Goal: Check status: Check status

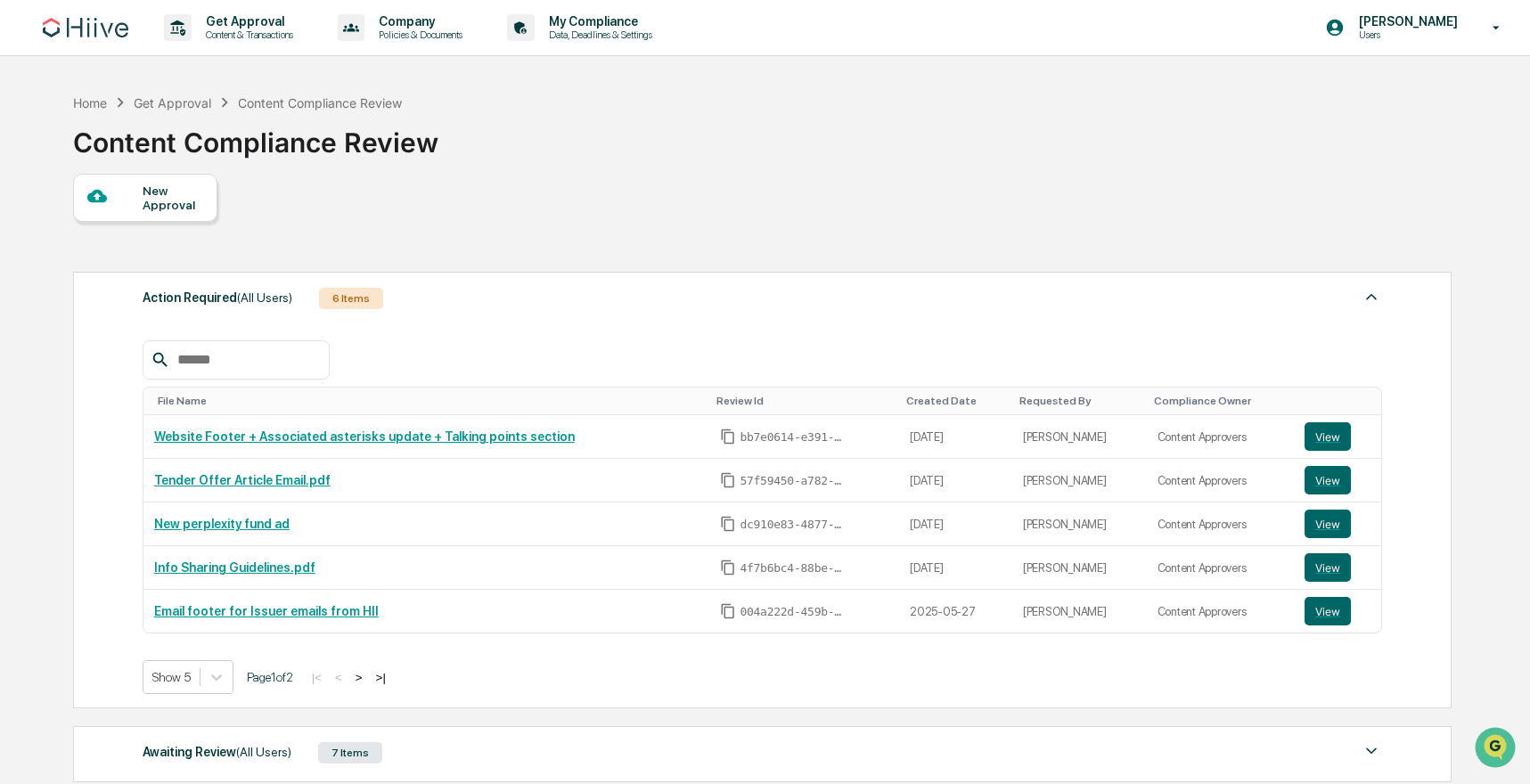
click at [135, 192] on div at bounding box center [115, 197] width 56 height 22
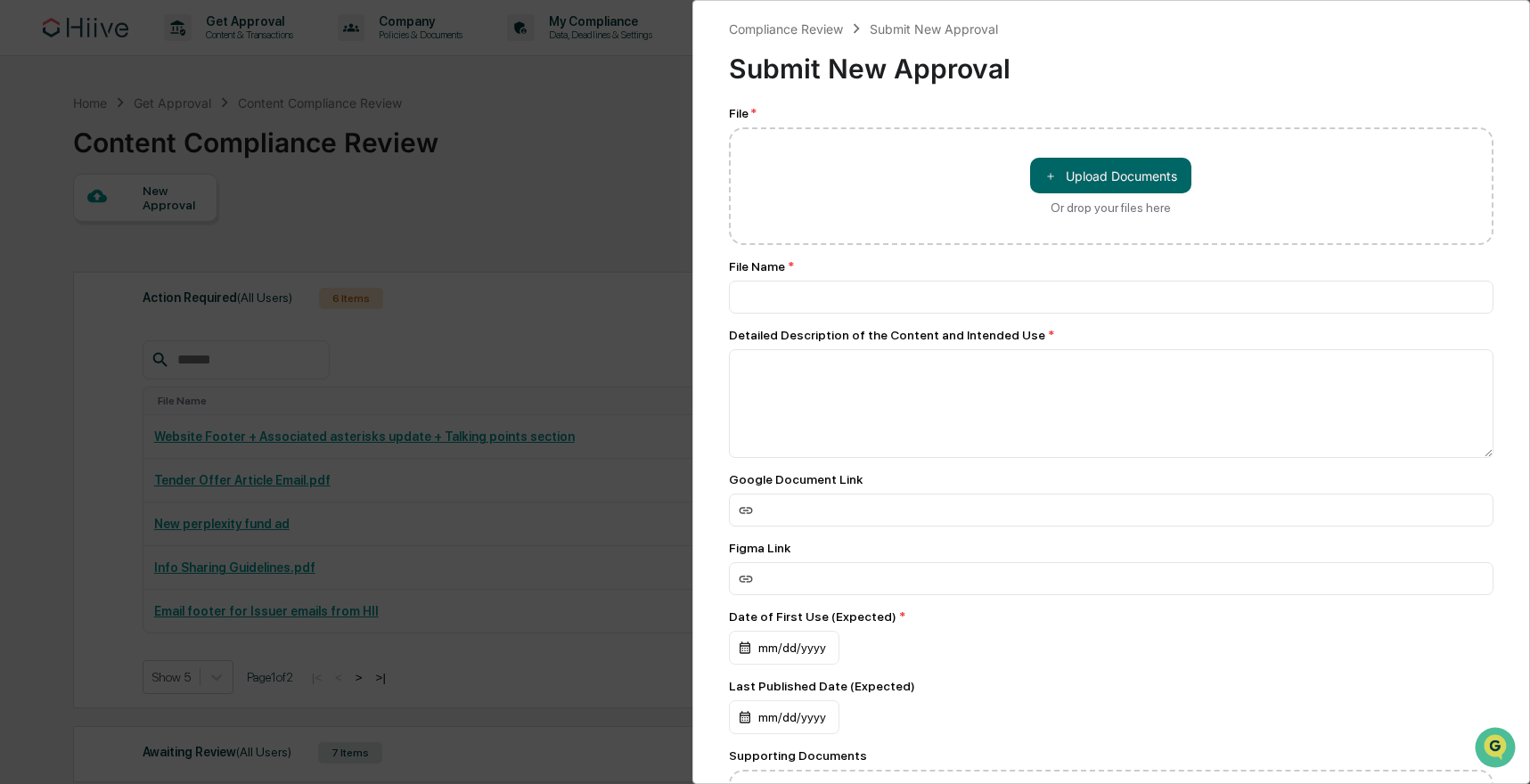
click at [490, 338] on div "Compliance Review Submit New Approval Submit New Approval File * ＋ Upload Docum…" at bounding box center [765, 392] width 1530 height 784
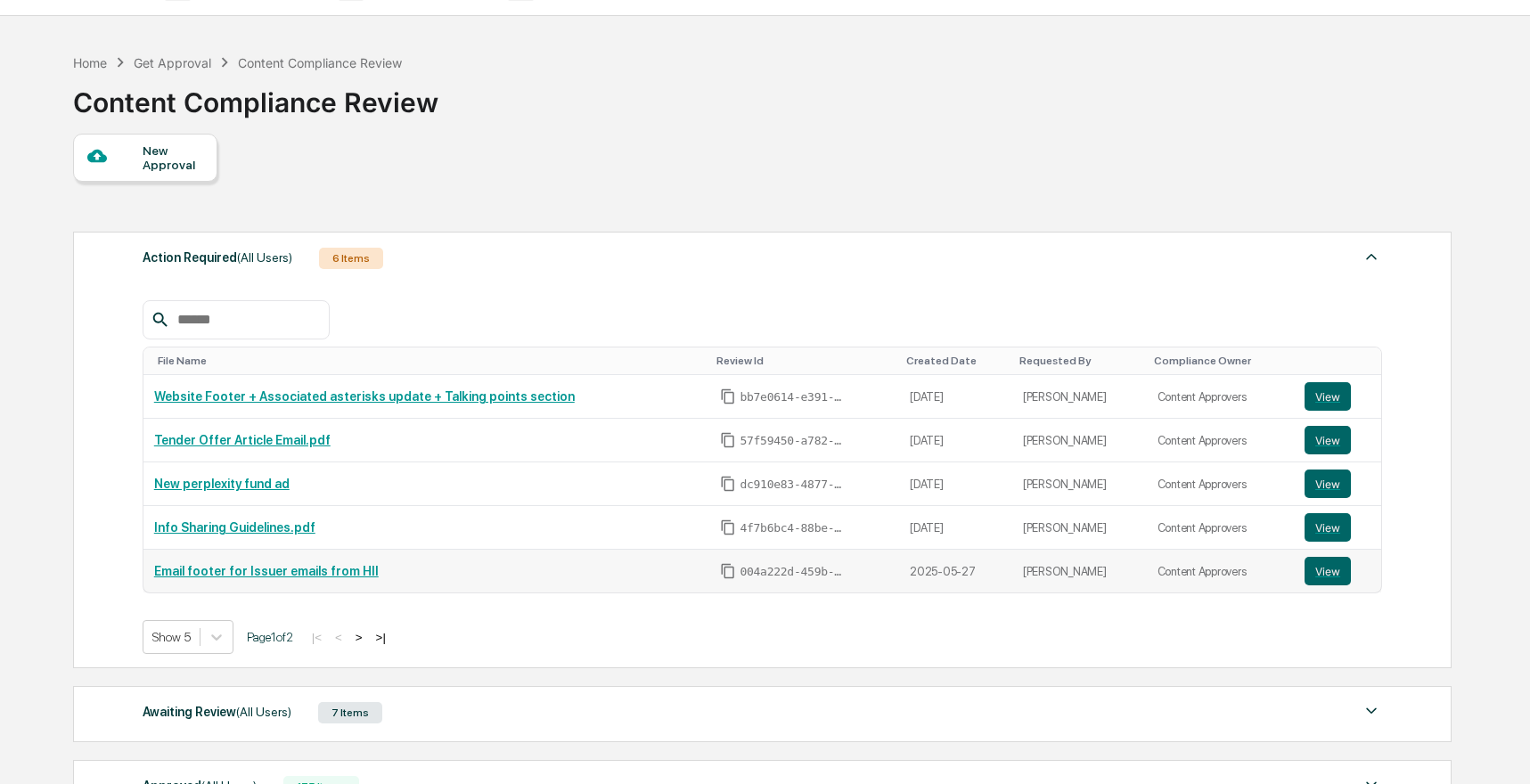
scroll to position [243, 0]
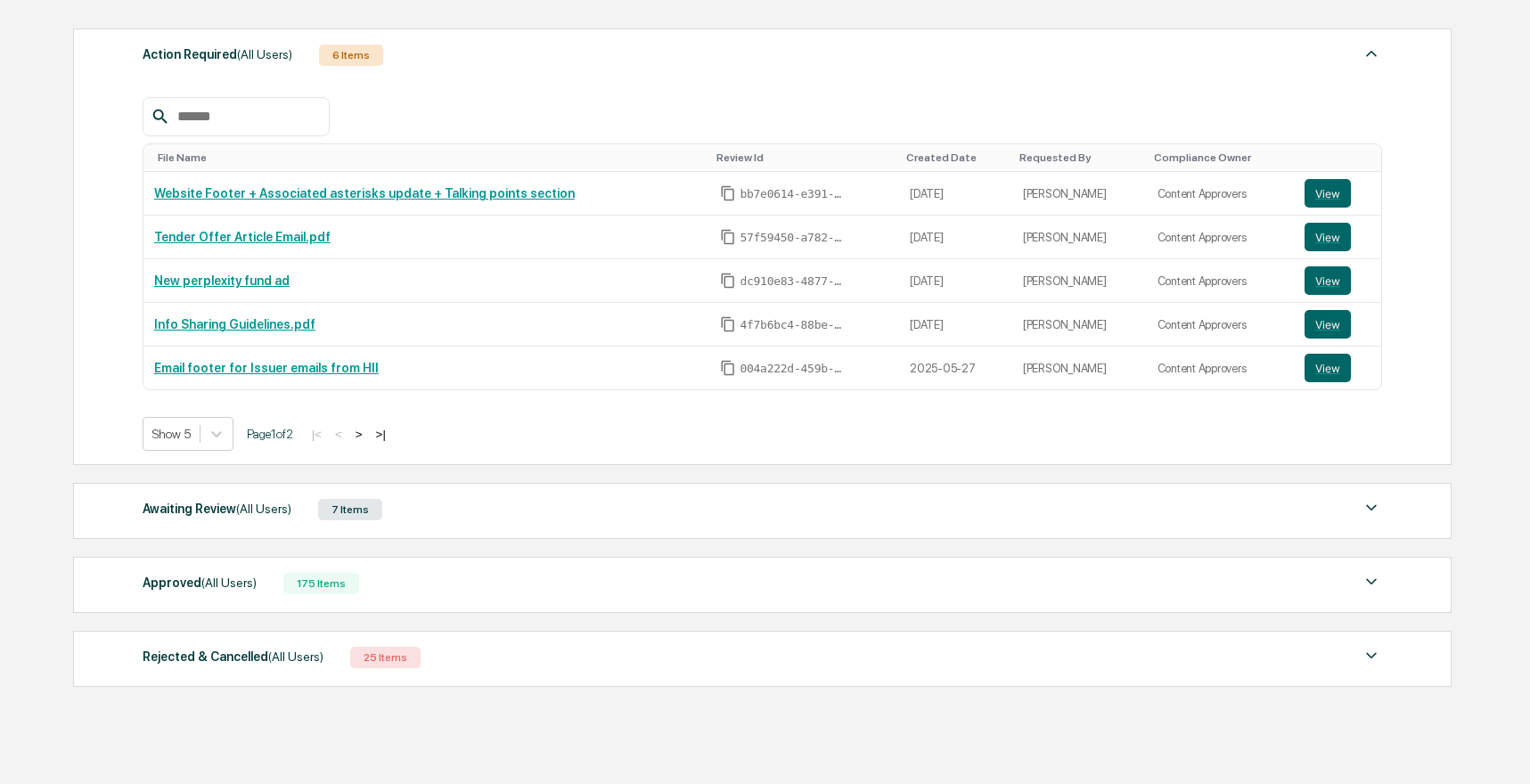
click at [457, 517] on div "Awaiting Review (All Users) 7 Items" at bounding box center [762, 509] width 1240 height 25
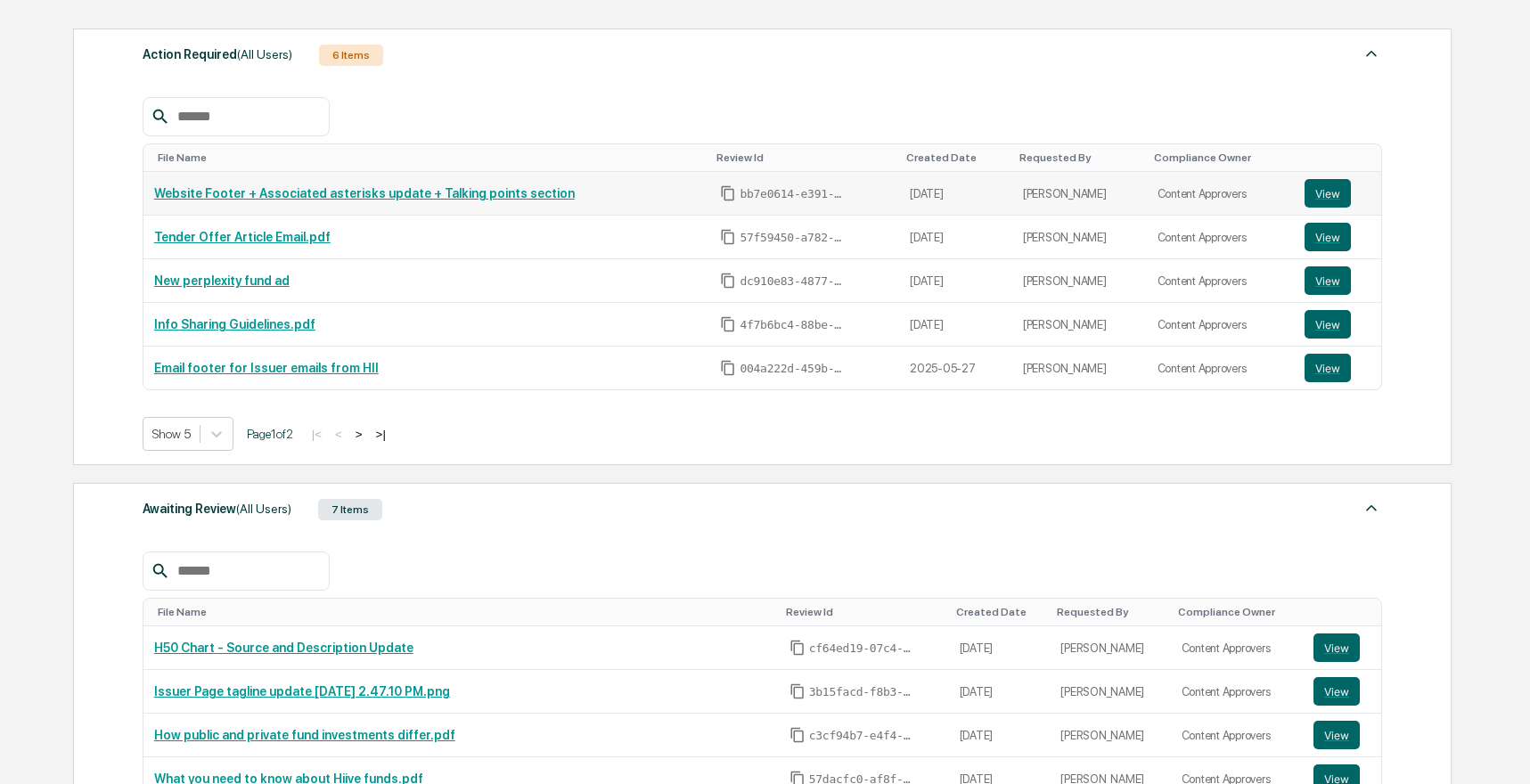
click at [628, 192] on div "Website Footer + Associated asterisks update + Talking points section" at bounding box center [427, 193] width 546 height 15
click at [1314, 194] on button "View" at bounding box center [1328, 193] width 47 height 28
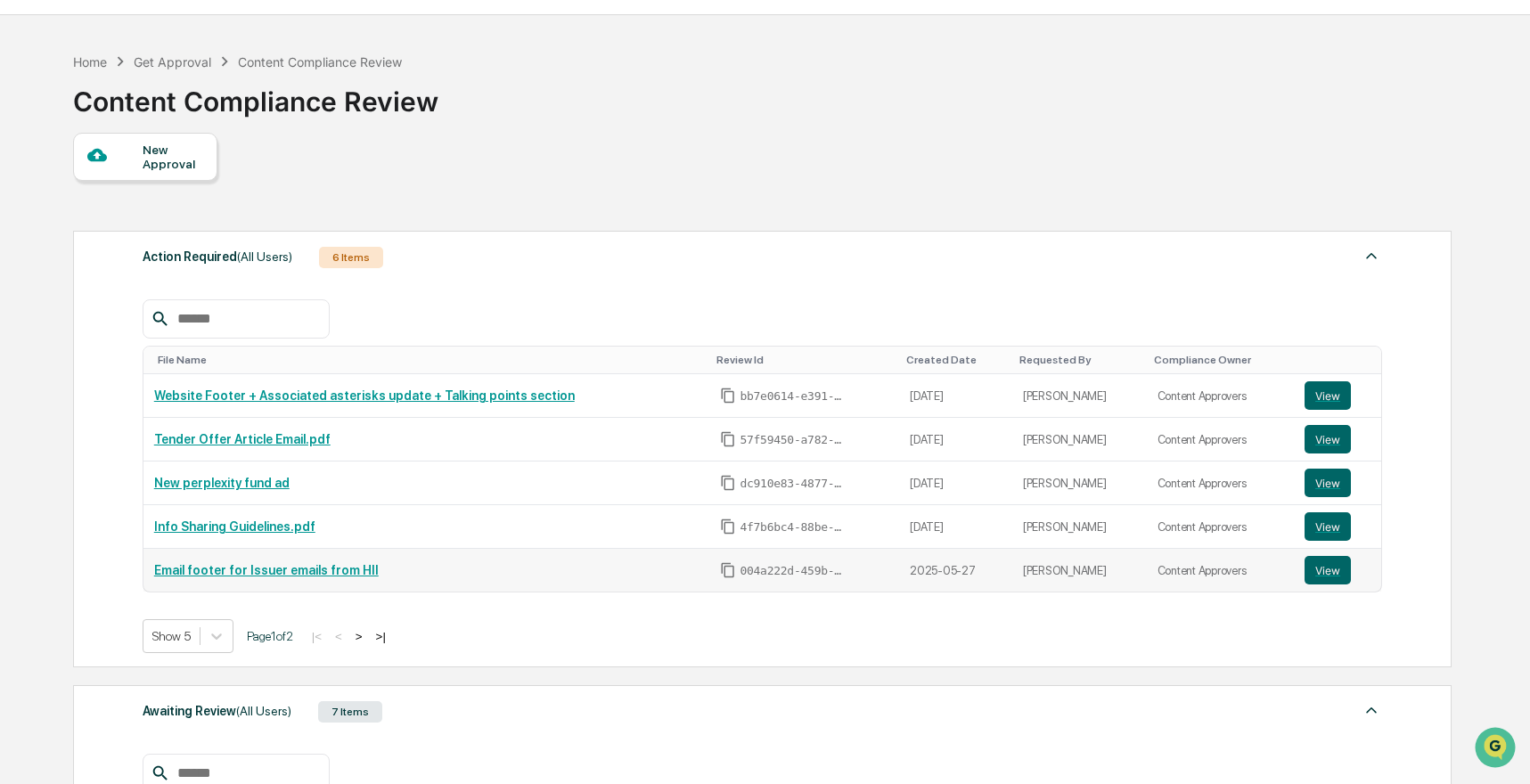
scroll to position [302, 0]
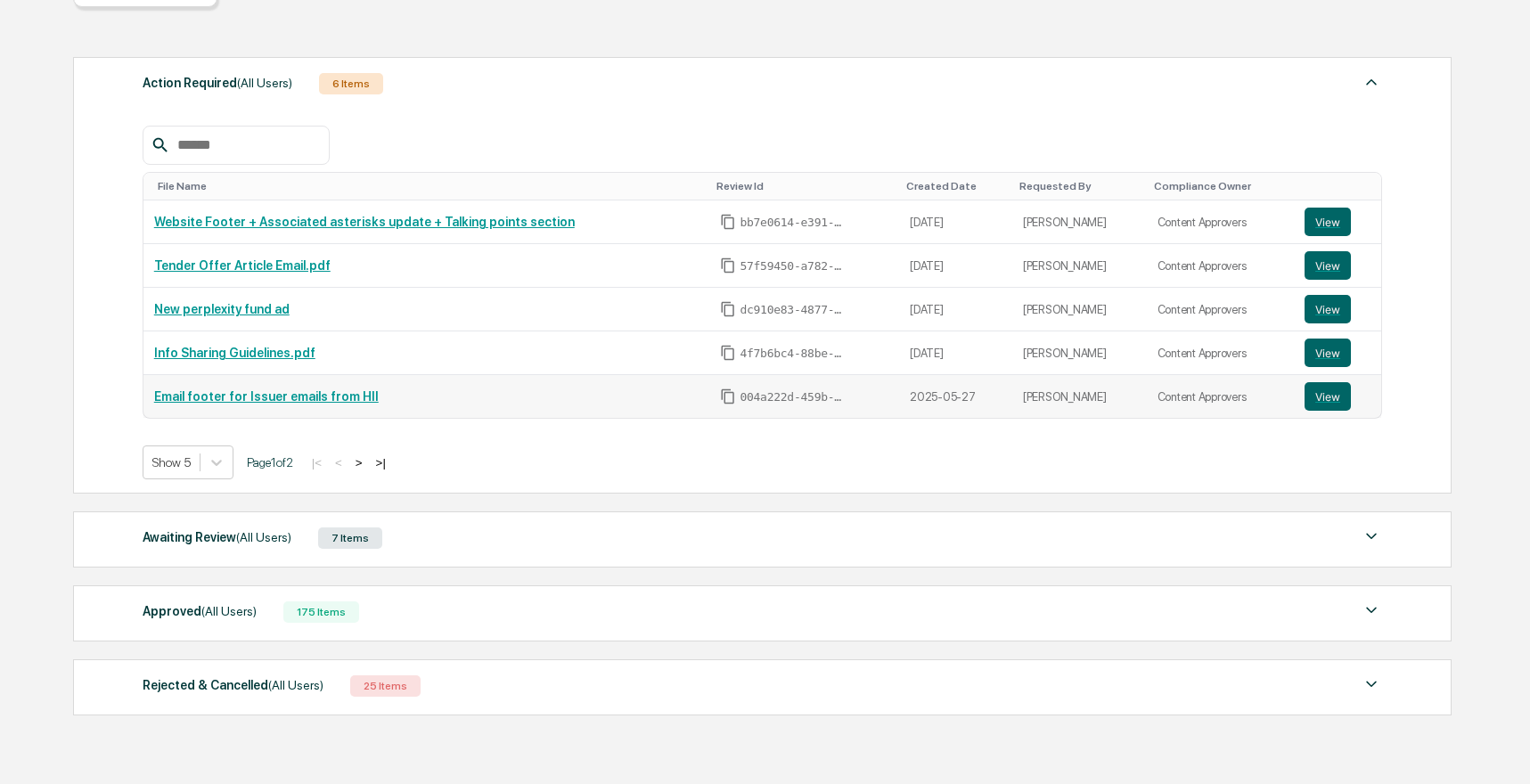
scroll to position [294, 0]
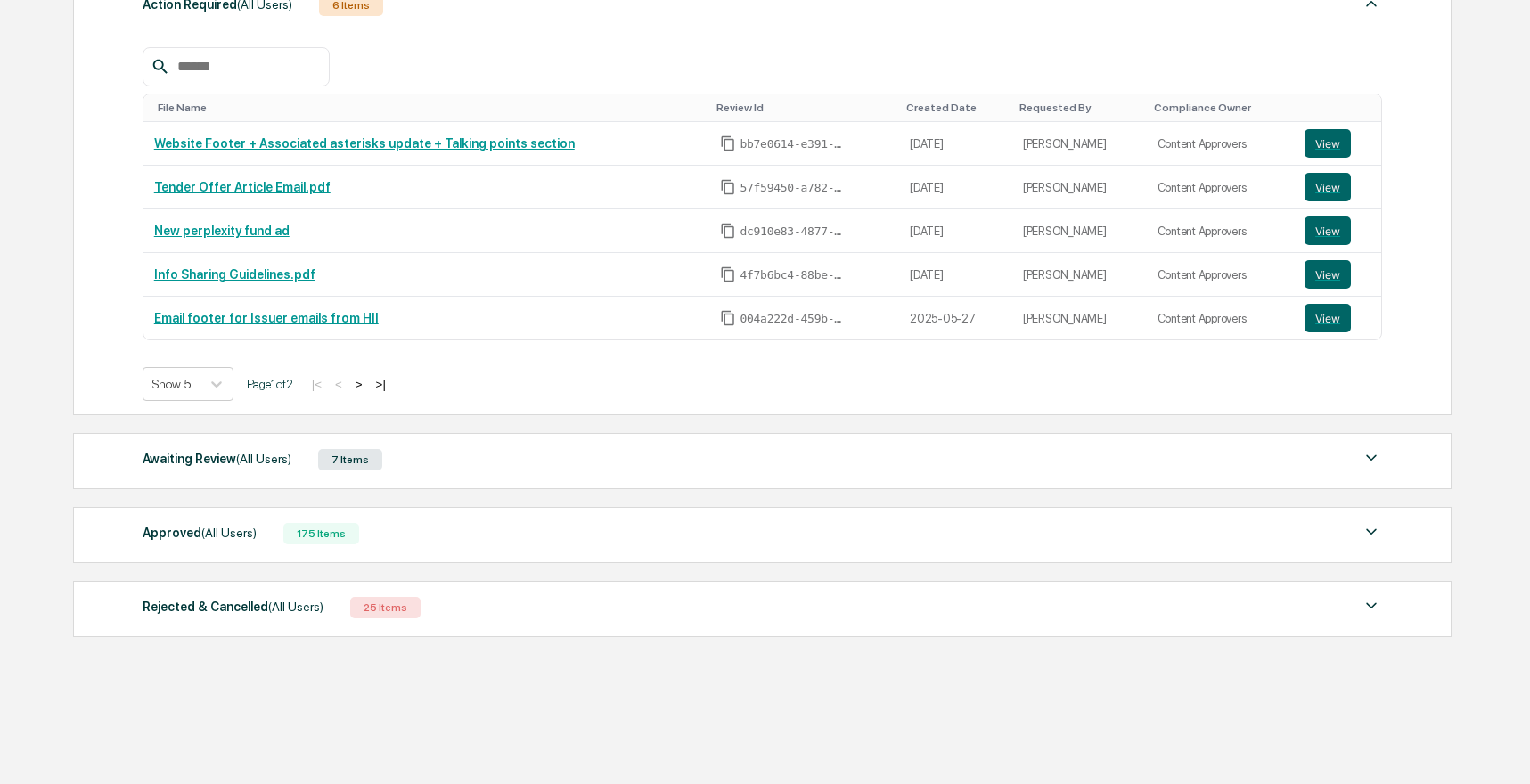
click at [441, 463] on div "Awaiting Review (All Users) 7 Items" at bounding box center [762, 459] width 1240 height 25
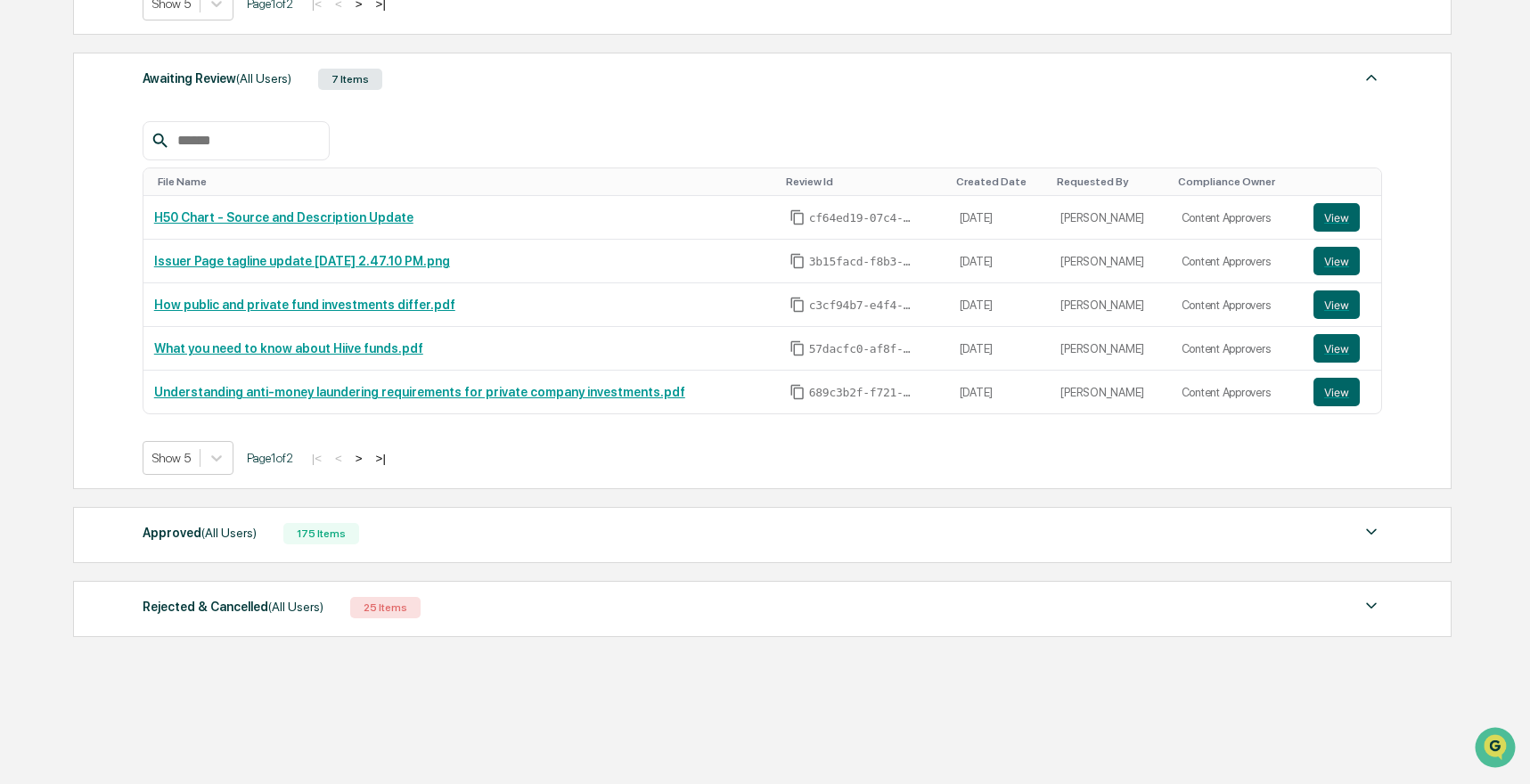
scroll to position [0, 0]
click at [438, 515] on div "Approved (All Users) 175 Items File Name Review Id Created Date Requested By Co…" at bounding box center [762, 535] width 1379 height 56
click at [440, 543] on div "Approved (All Users) 175 Items" at bounding box center [762, 533] width 1240 height 25
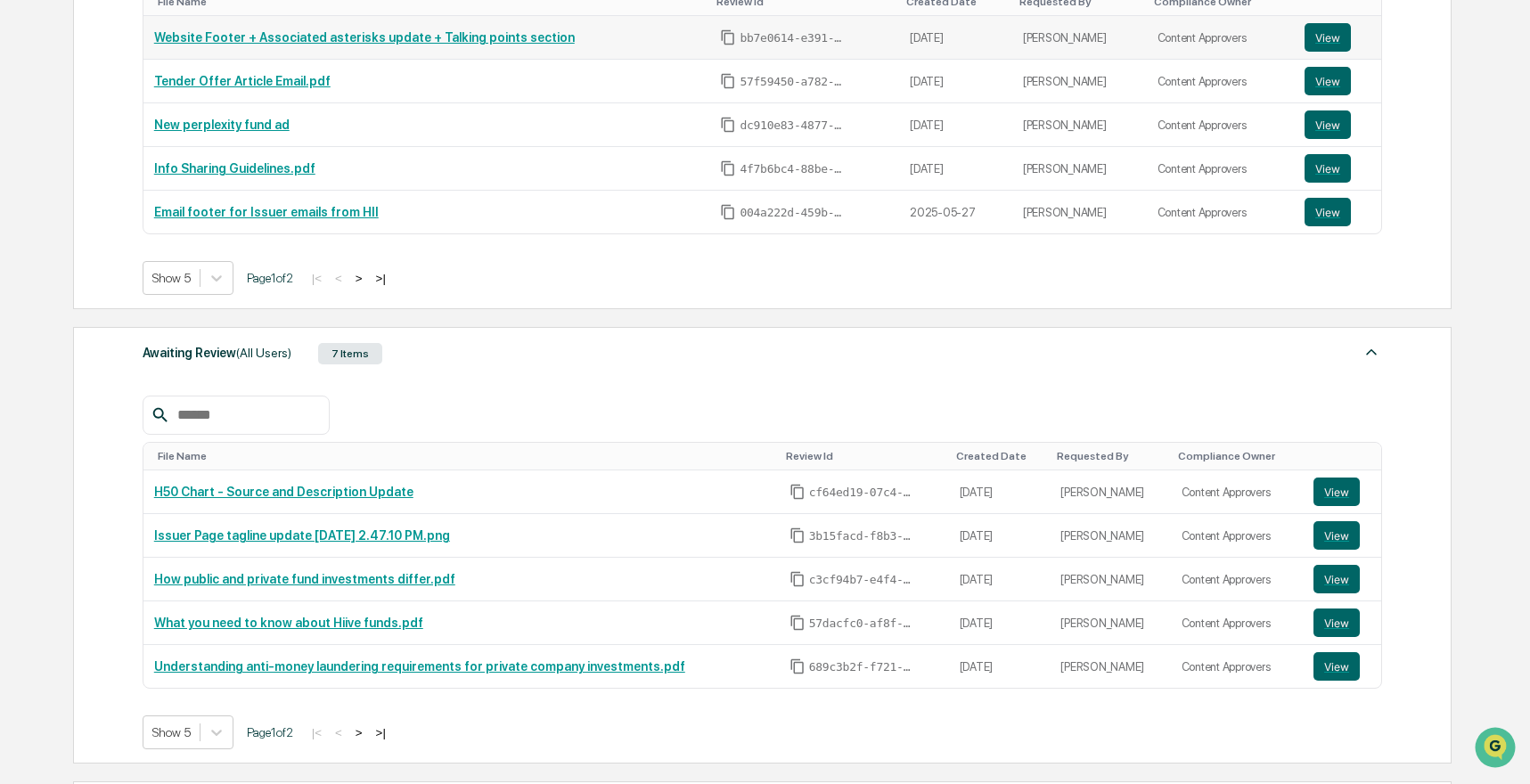
scroll to position [63, 0]
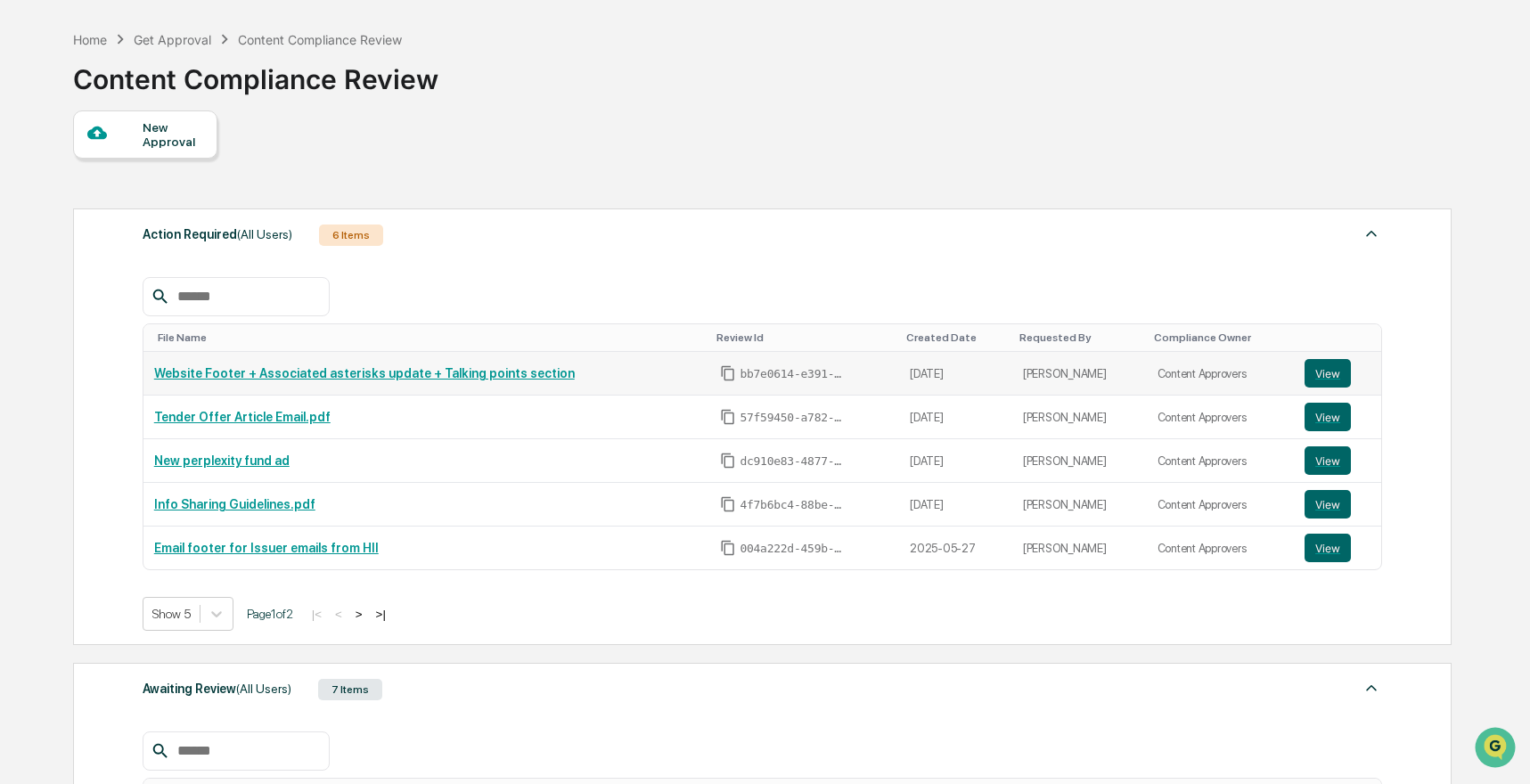
click at [481, 372] on link "Website Footer + Associated asterisks update + Talking points section" at bounding box center [364, 373] width 421 height 15
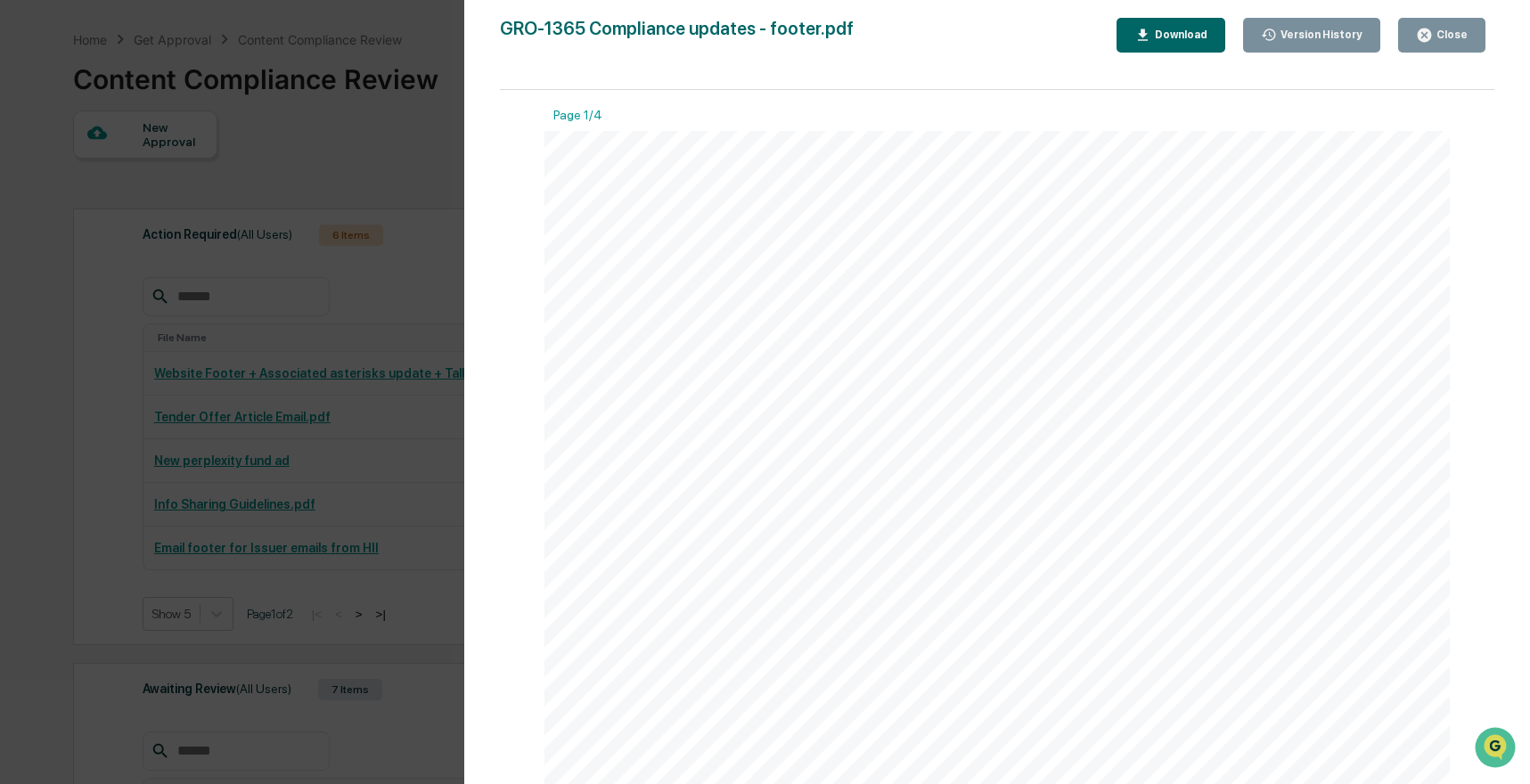
click at [408, 241] on div "Version History [DATE] 06:17 PM [PERSON_NAME] GRO-1365 Compliance updates - foo…" at bounding box center [765, 392] width 1530 height 784
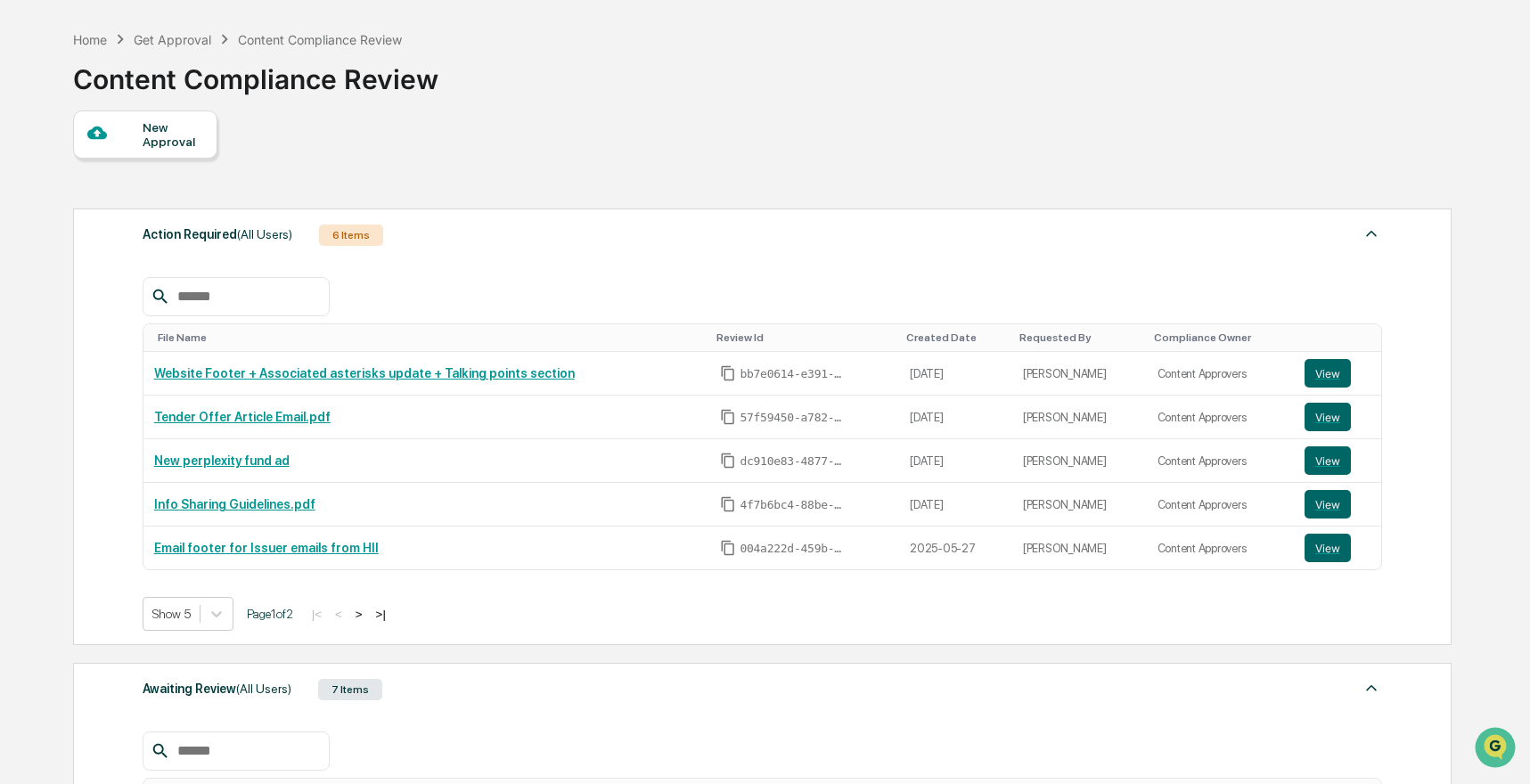
click at [142, 138] on div "New Approval" at bounding box center [172, 134] width 60 height 28
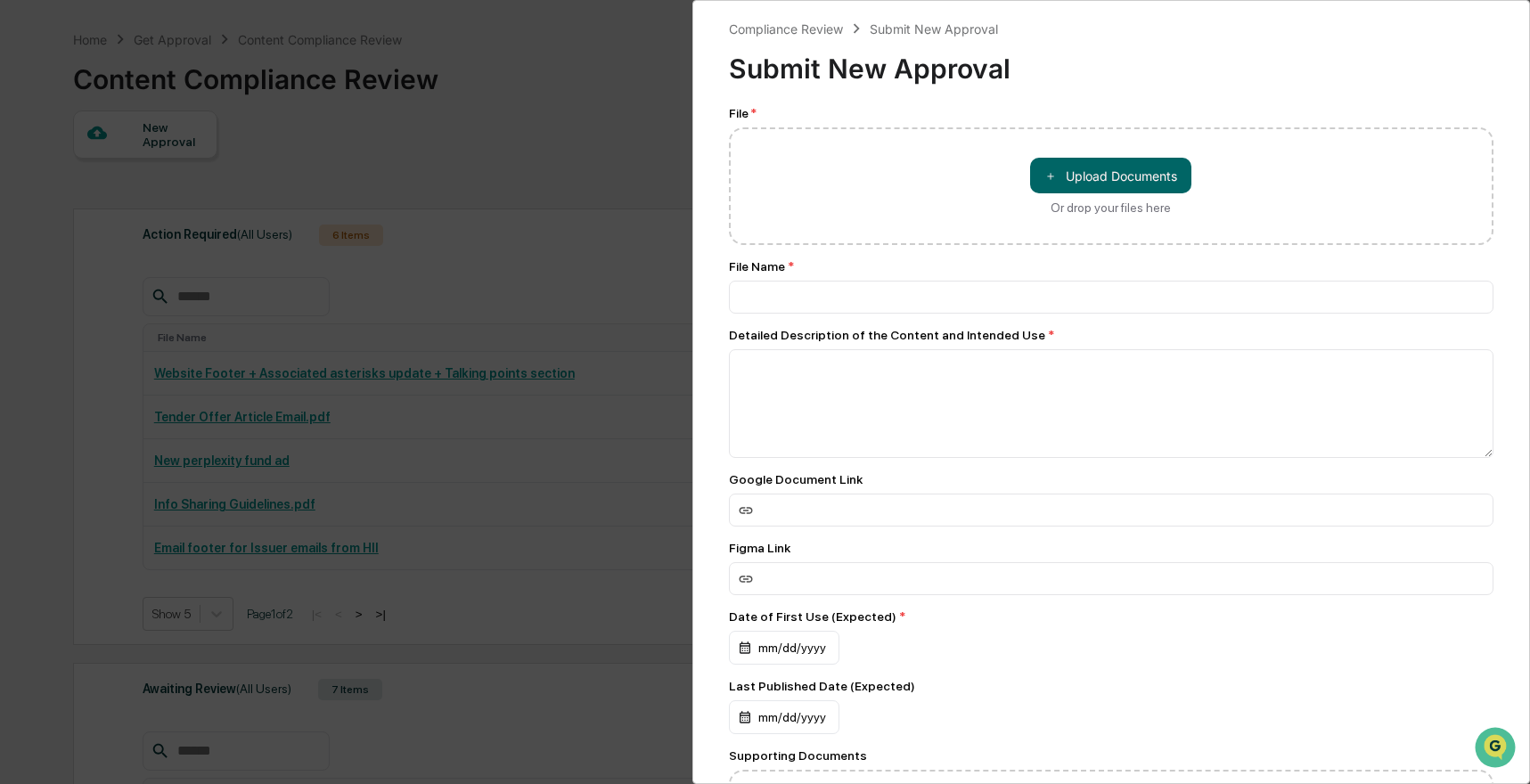
click at [580, 279] on div "Compliance Review Submit New Approval Submit New Approval File * ＋ Upload Docum…" at bounding box center [765, 392] width 1530 height 784
